Goal: Find specific page/section

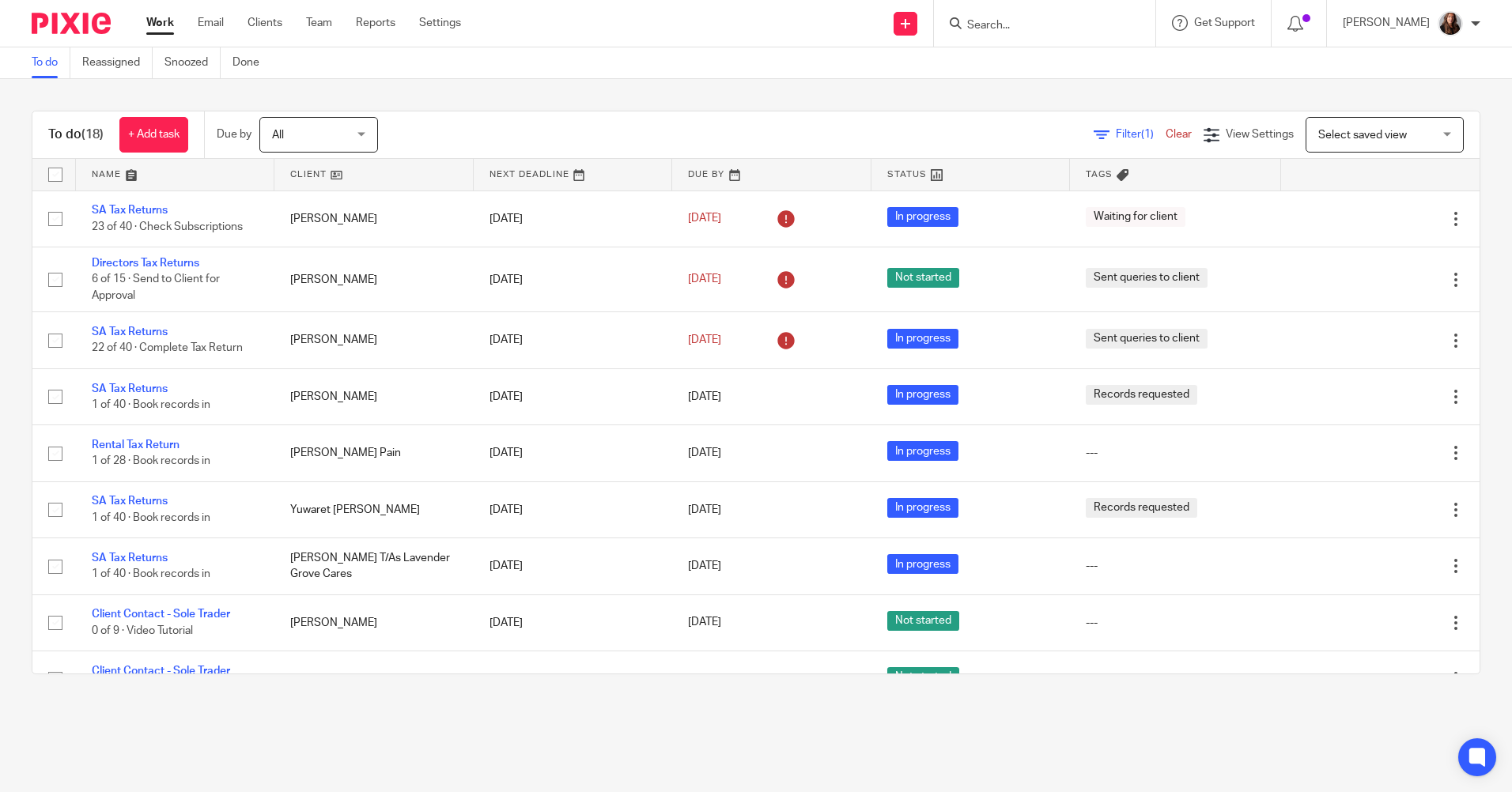
drag, startPoint x: 0, startPoint y: 0, endPoint x: 1024, endPoint y: 22, distance: 1024.2
click at [1024, 22] on input "Search" at bounding box center [1037, 26] width 142 height 14
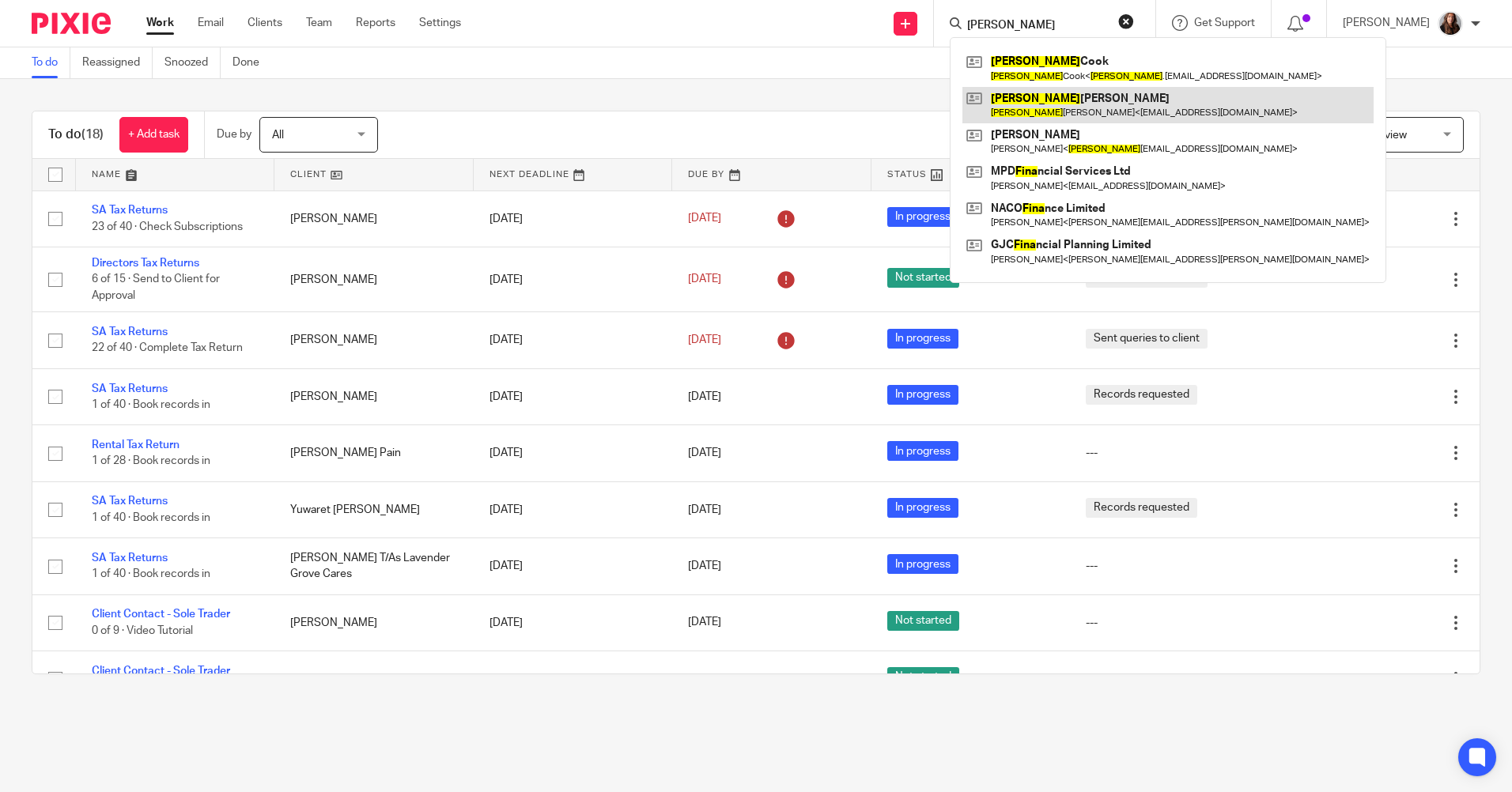
type input "fiona"
click at [1048, 108] on link at bounding box center [1168, 106] width 411 height 37
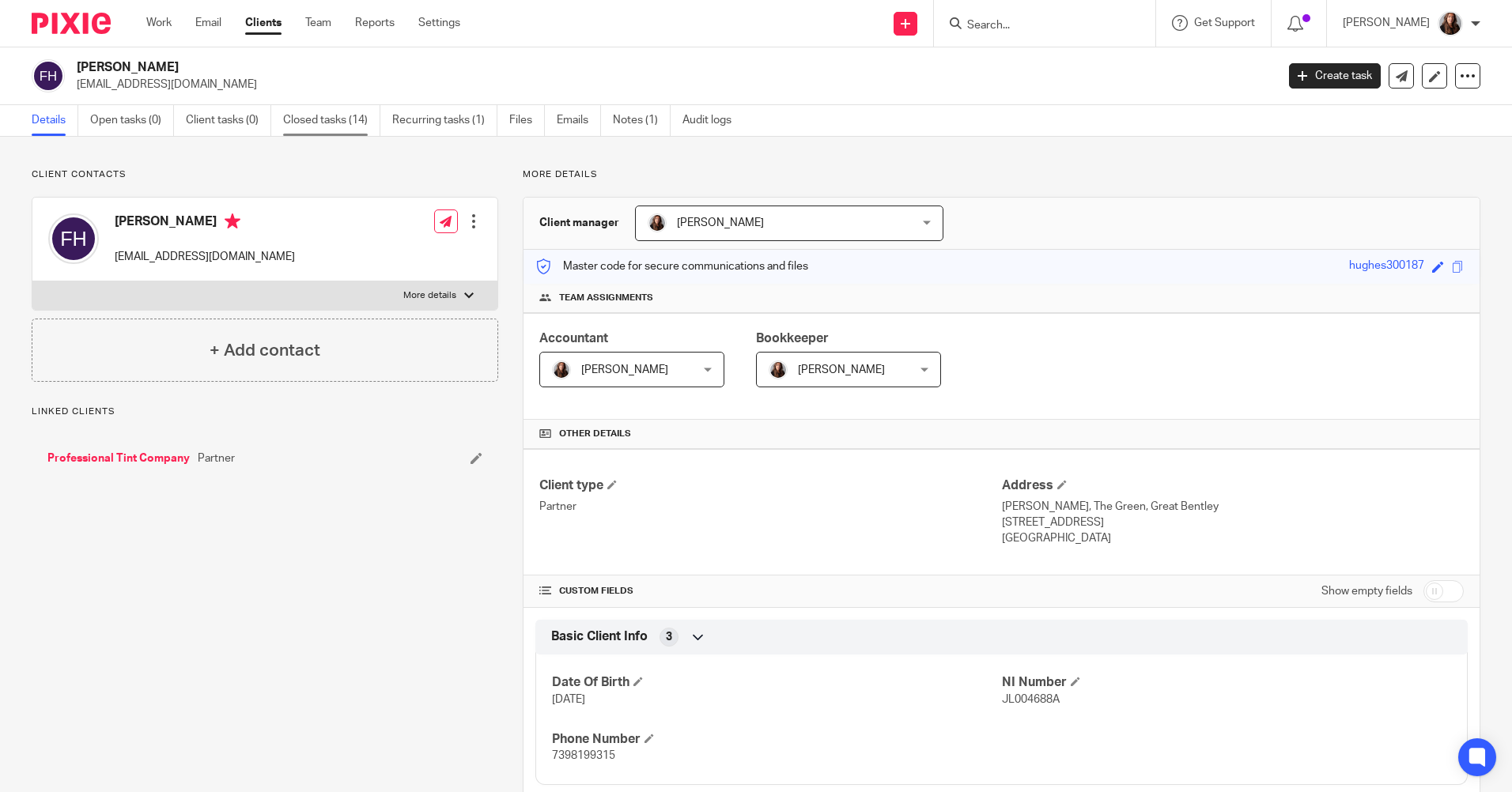
click at [333, 122] on link "Closed tasks (14)" at bounding box center [332, 121] width 98 height 31
